Goal: Book appointment/travel/reservation

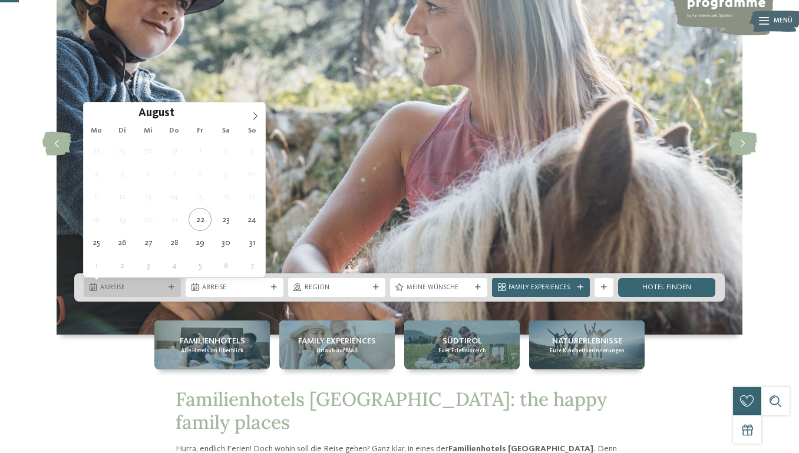
click at [146, 296] on div "Anreise" at bounding box center [132, 287] width 97 height 19
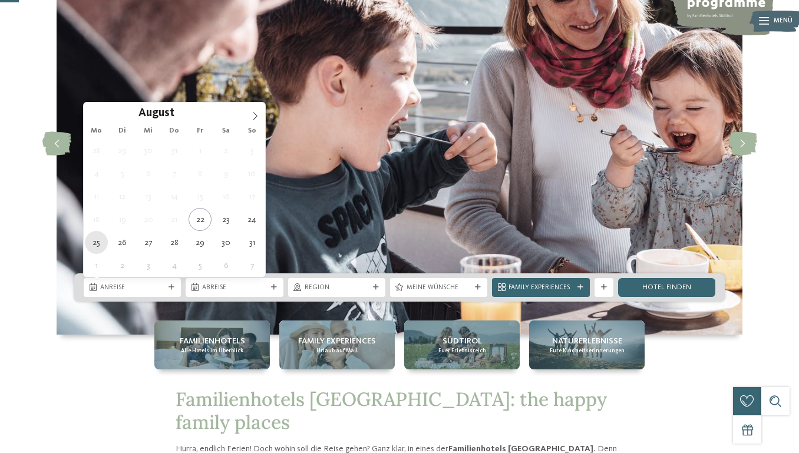
type div "25.08.2025"
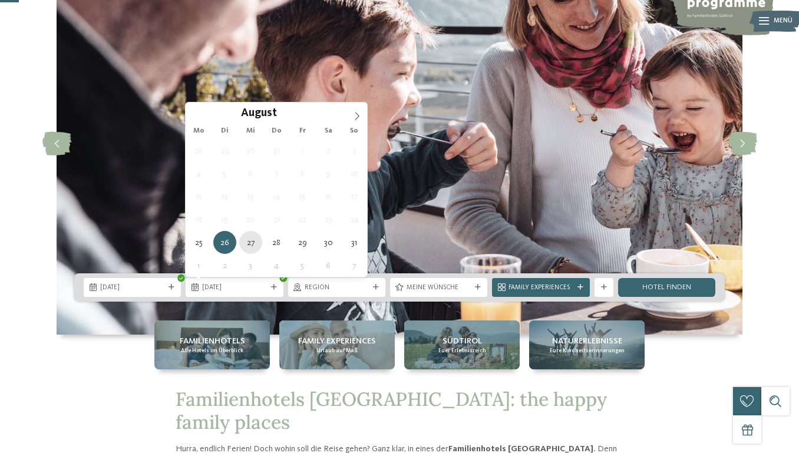
type div "27.08.2025"
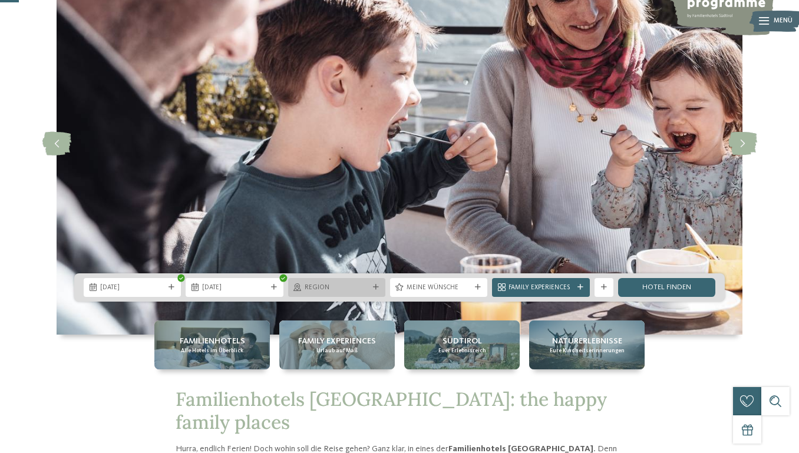
click at [325, 288] on span "Region" at bounding box center [337, 287] width 64 height 9
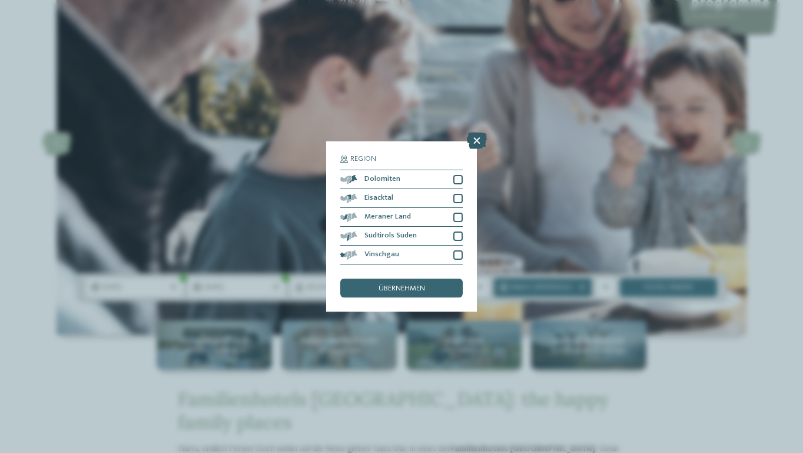
click at [482, 133] on icon at bounding box center [477, 141] width 20 height 16
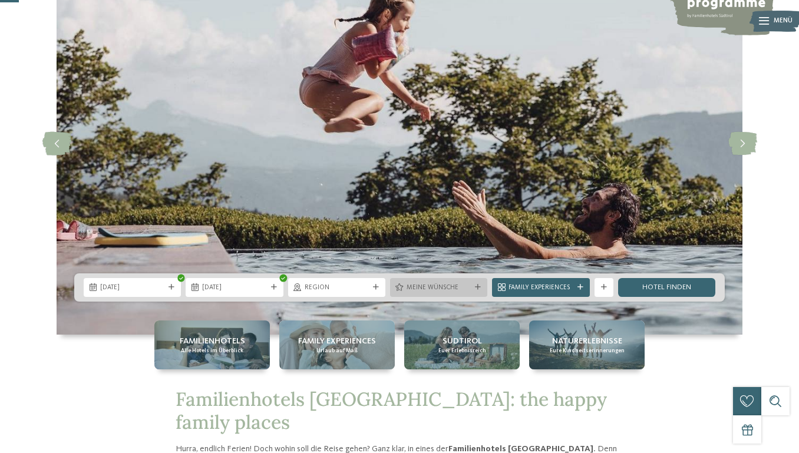
click at [454, 284] on span "Meine Wünsche" at bounding box center [438, 287] width 64 height 9
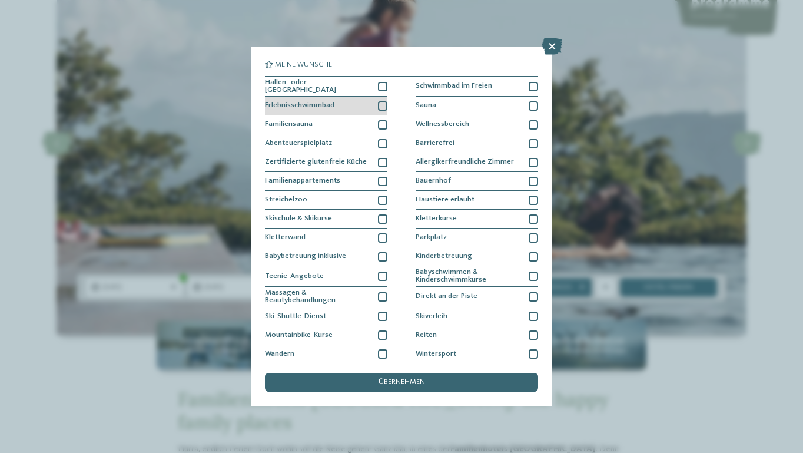
click at [387, 105] on div at bounding box center [382, 105] width 9 height 9
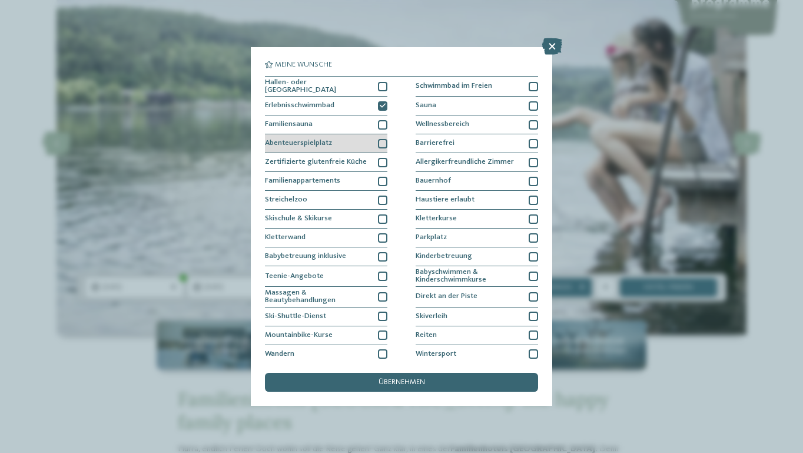
click at [382, 141] on div at bounding box center [382, 143] width 9 height 9
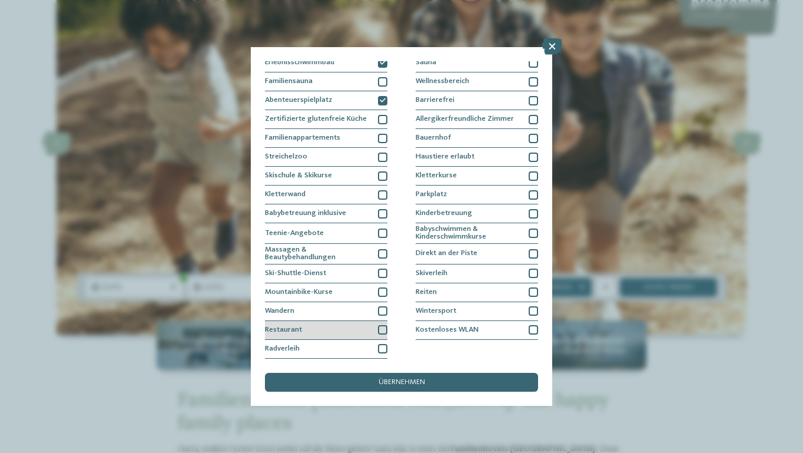
scroll to position [133, 0]
click at [383, 306] on div at bounding box center [382, 310] width 9 height 9
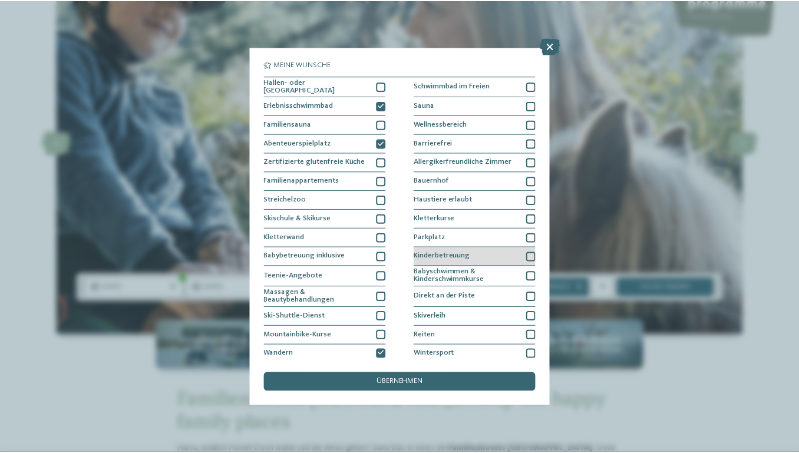
scroll to position [0, 0]
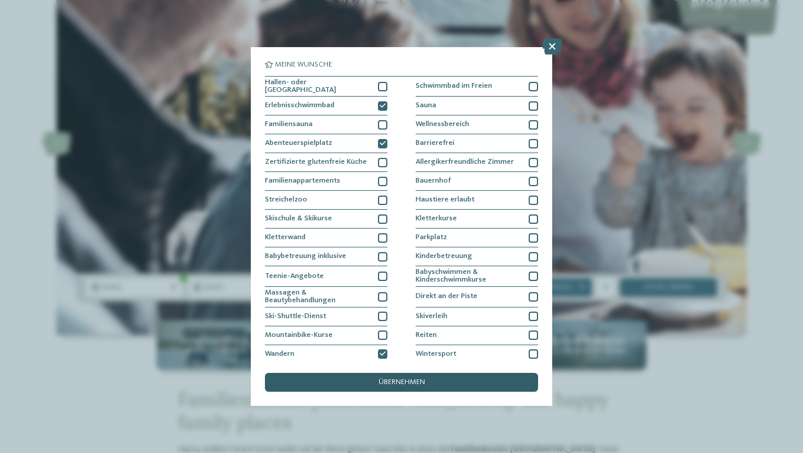
click at [408, 379] on span "übernehmen" at bounding box center [402, 383] width 47 height 8
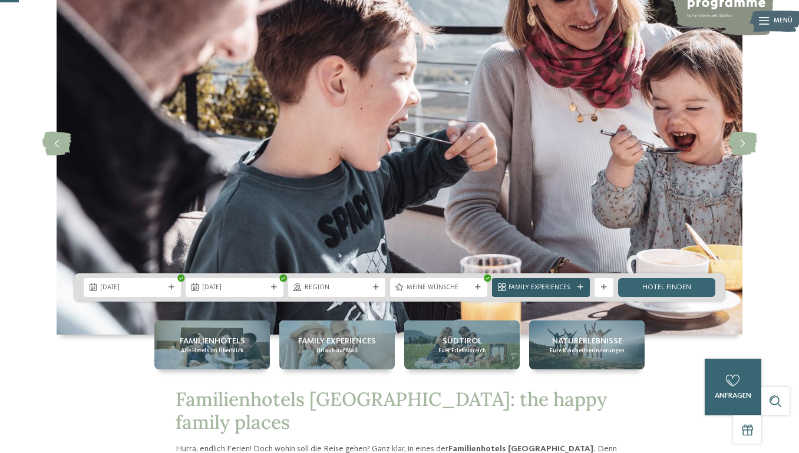
click at [554, 286] on span "Family Experiences" at bounding box center [540, 287] width 64 height 9
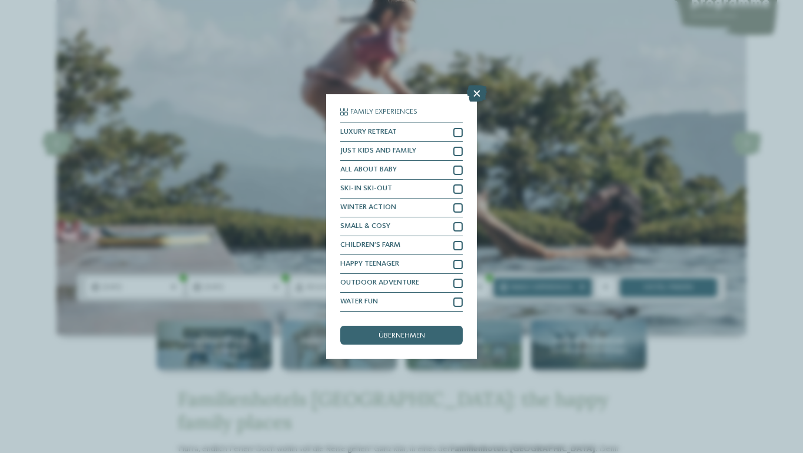
click at [477, 85] on icon at bounding box center [477, 93] width 20 height 16
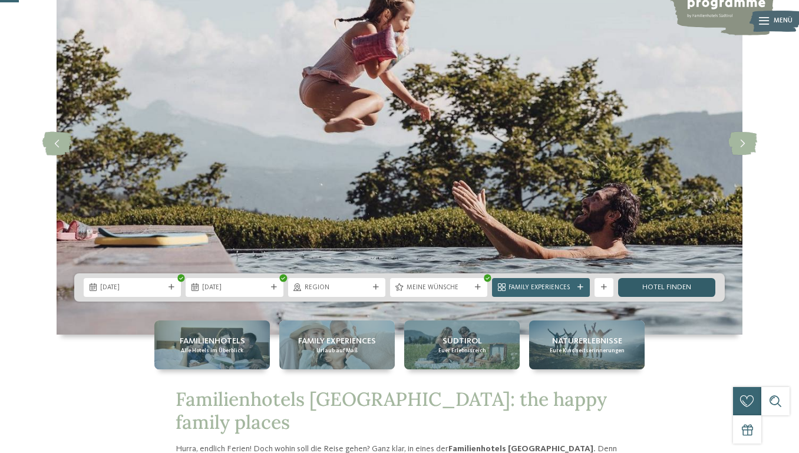
click at [670, 294] on link "Hotel finden" at bounding box center [666, 287] width 97 height 19
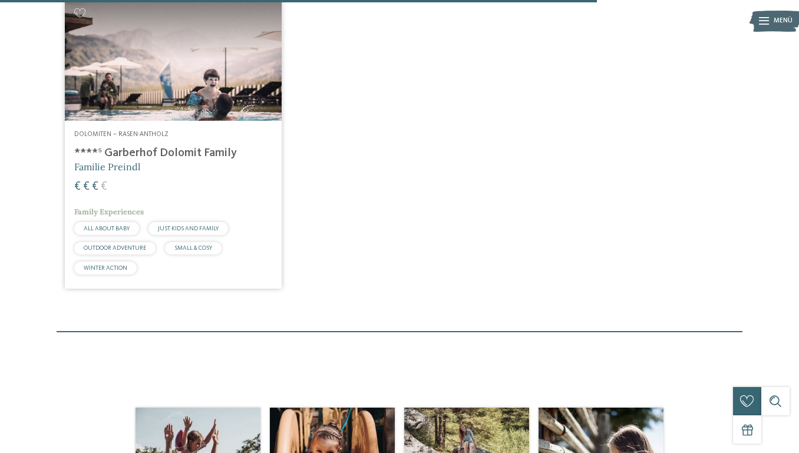
scroll to position [1239, 0]
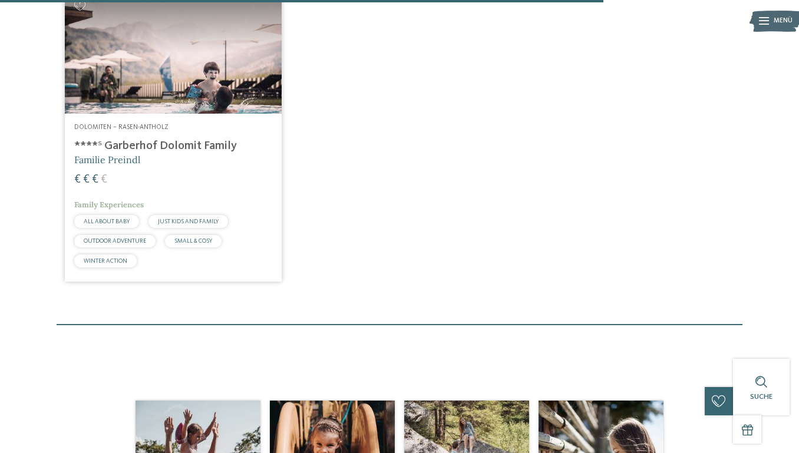
click at [219, 114] on img at bounding box center [173, 53] width 217 height 122
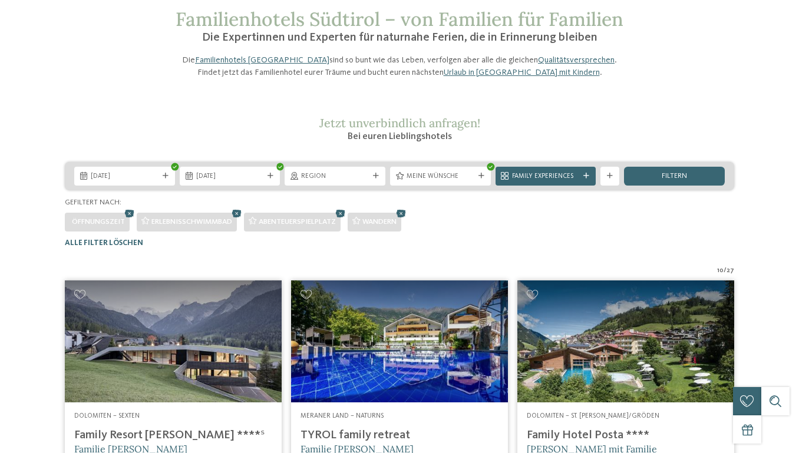
scroll to position [162, 0]
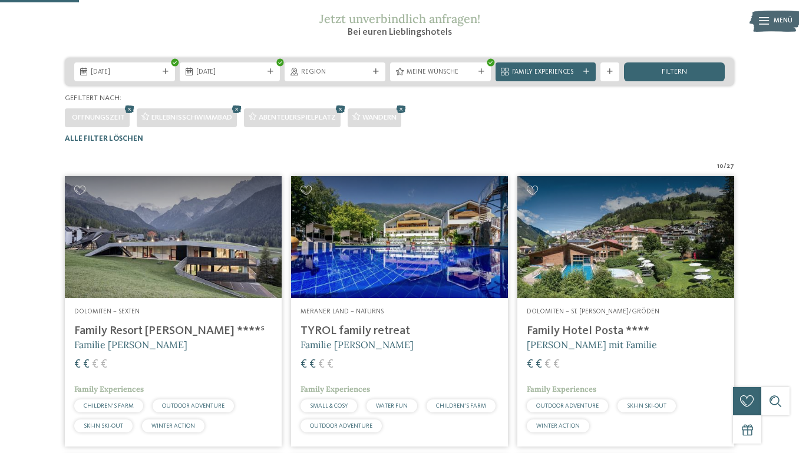
click at [164, 242] on img at bounding box center [173, 237] width 217 height 122
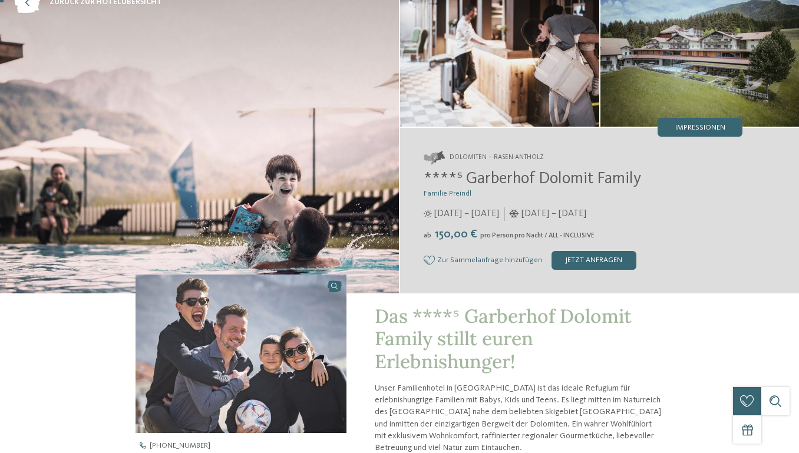
scroll to position [72, 0]
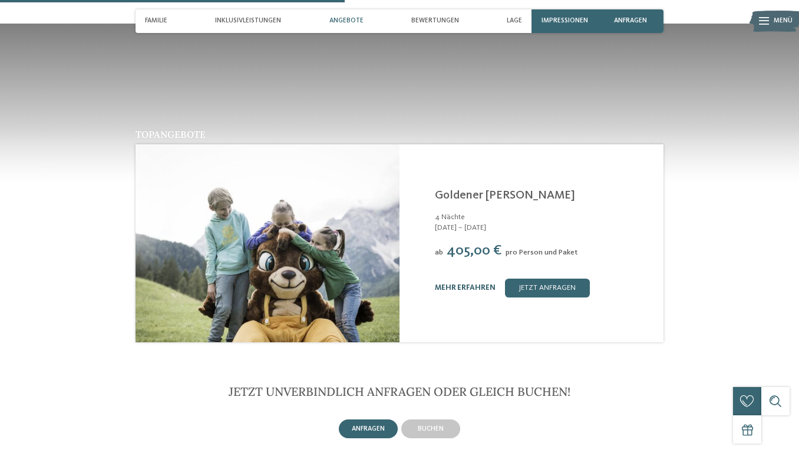
scroll to position [1282, 0]
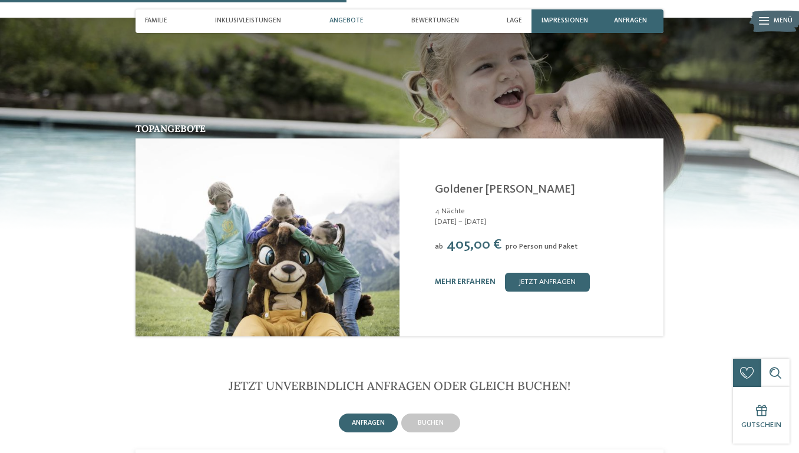
drag, startPoint x: 613, startPoint y: 266, endPoint x: 293, endPoint y: 287, distance: 319.9
click at [297, 286] on article "Family Resort Rainer ****S Sexten - Dolomiten Goldener Herbst 4 Nächte 13.09. –…" at bounding box center [399, 237] width 528 height 198
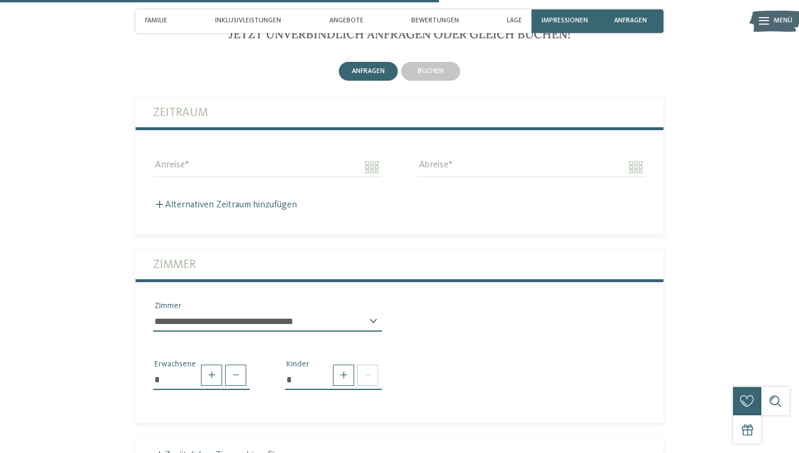
scroll to position [1636, 0]
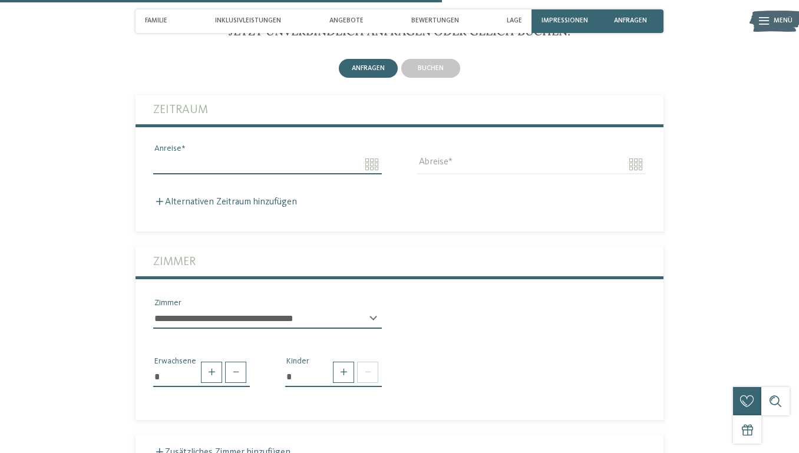
click at [277, 154] on input "Anreise" at bounding box center [267, 164] width 229 height 20
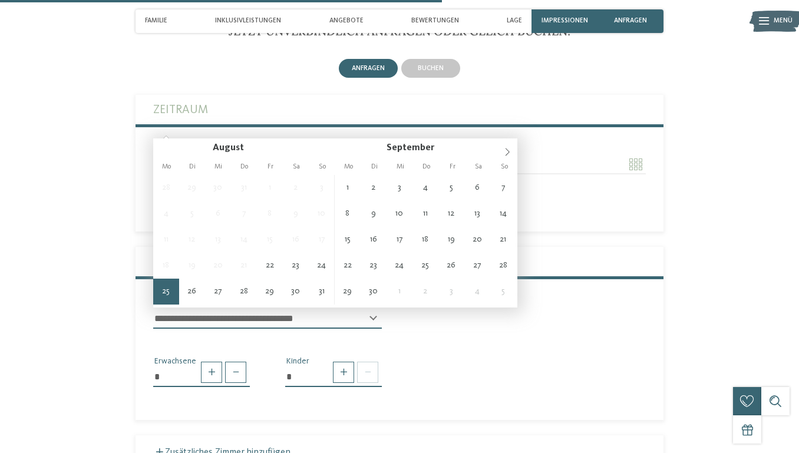
type input "**********"
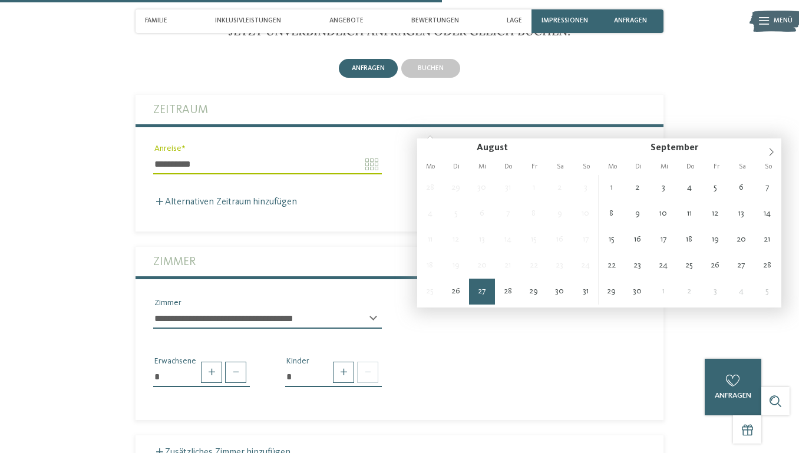
type input "**********"
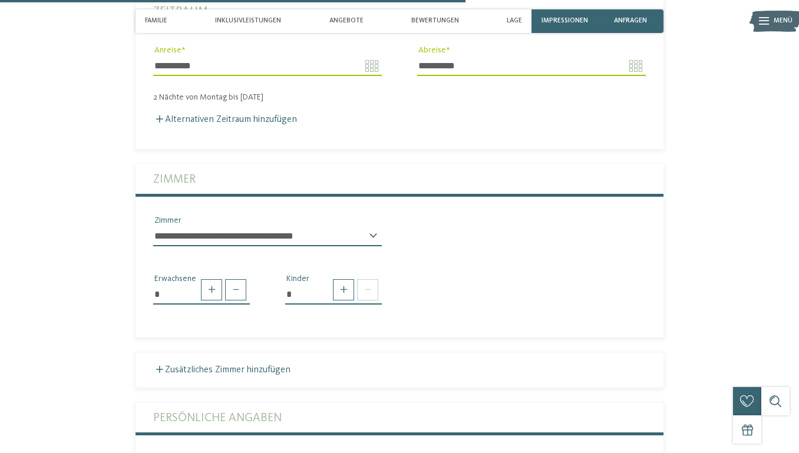
scroll to position [1736, 0]
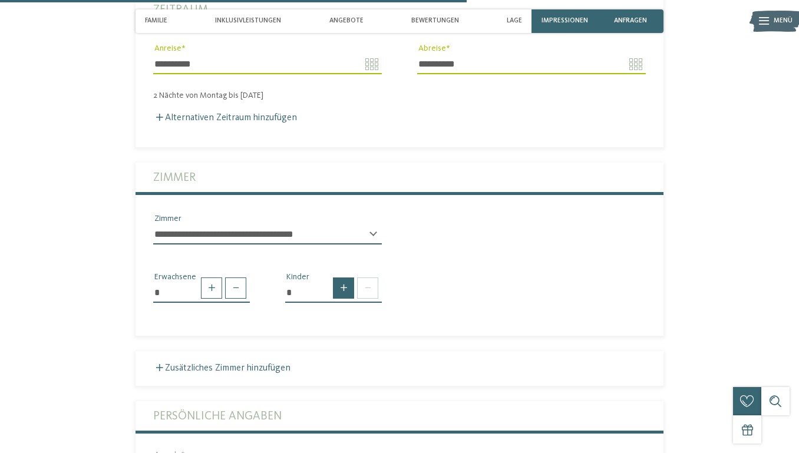
click at [337, 277] on span at bounding box center [343, 287] width 21 height 21
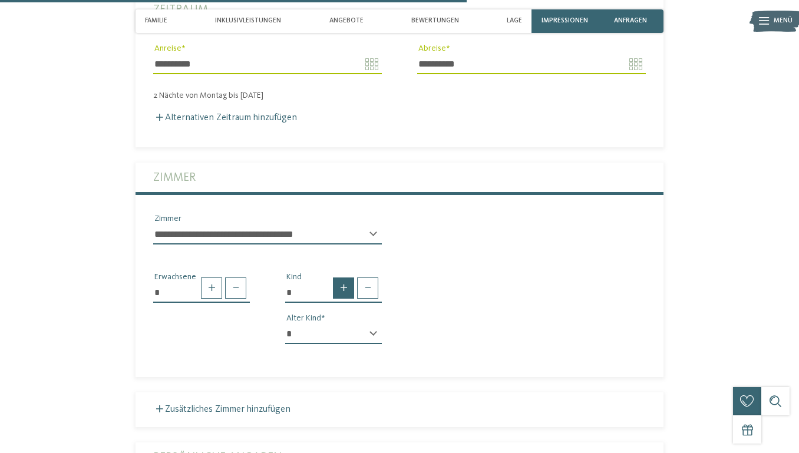
click at [337, 277] on span at bounding box center [343, 287] width 21 height 21
type input "*"
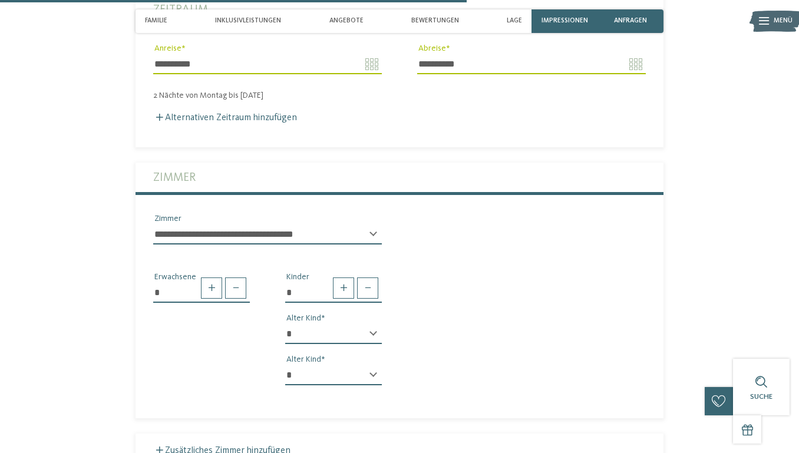
select select "*"
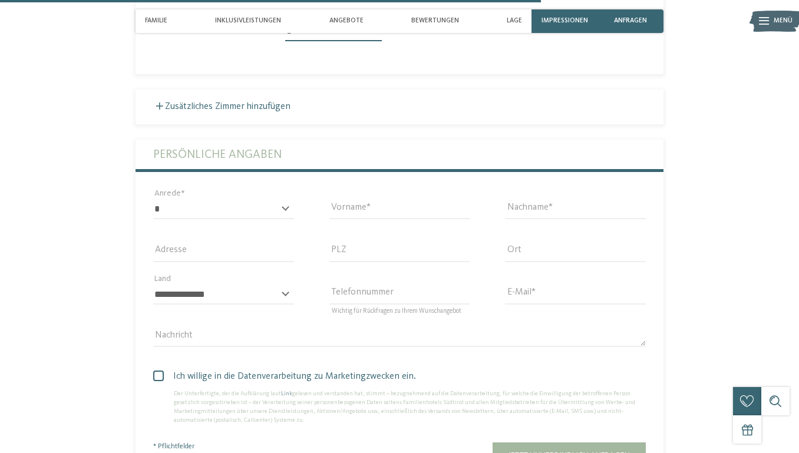
scroll to position [2082, 0]
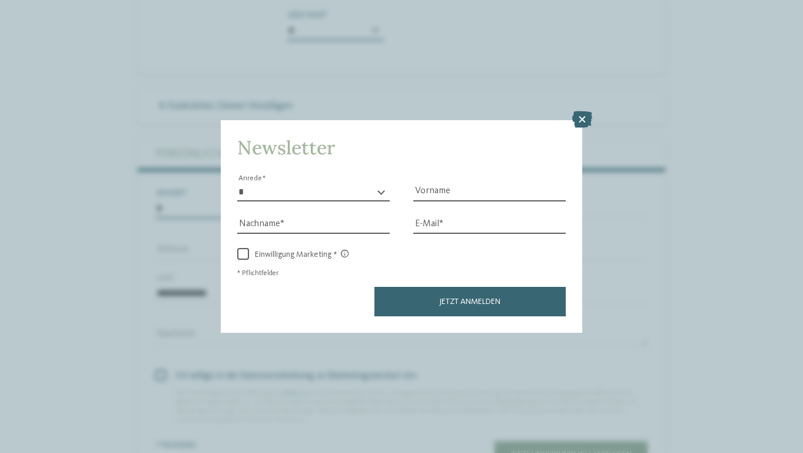
select select "*"
click at [583, 111] on icon at bounding box center [583, 119] width 20 height 16
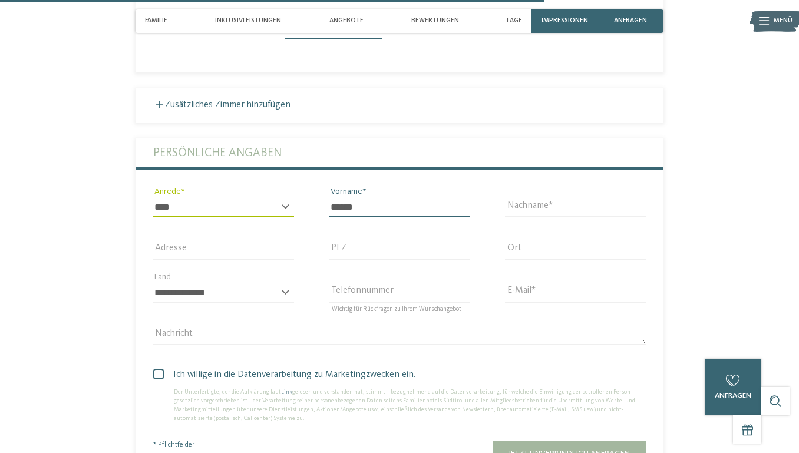
type input "******"
type input "*******"
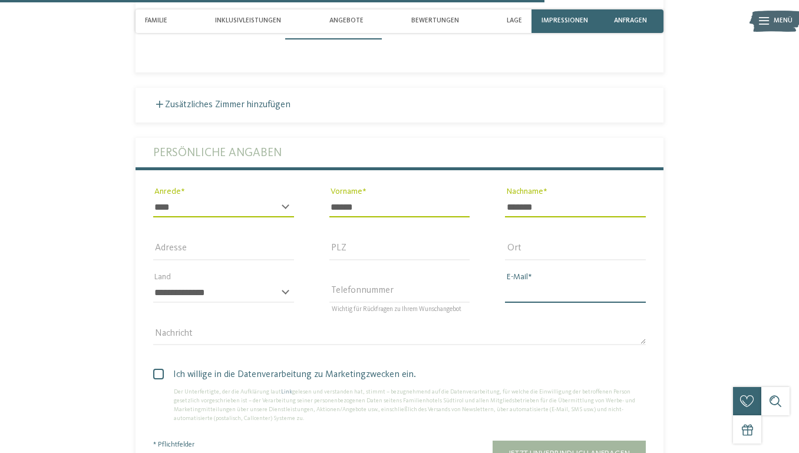
type input "*"
type input "**********"
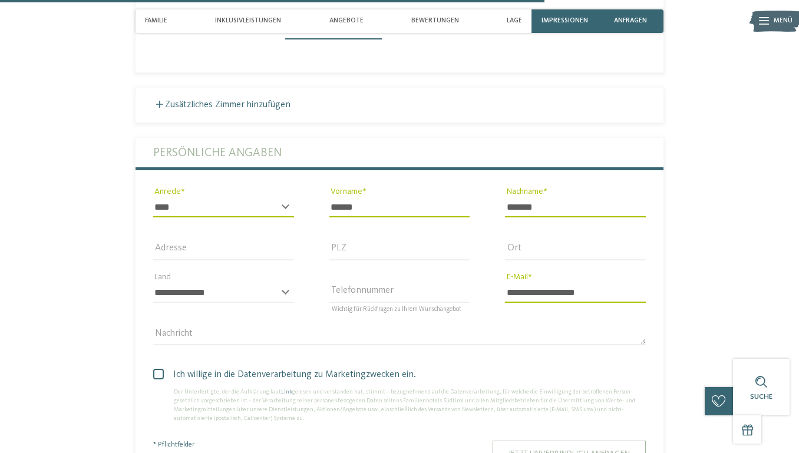
click at [513, 441] on button "Jetzt unverbindlich anfragen" at bounding box center [568, 454] width 153 height 27
